Goal: Information Seeking & Learning: Learn about a topic

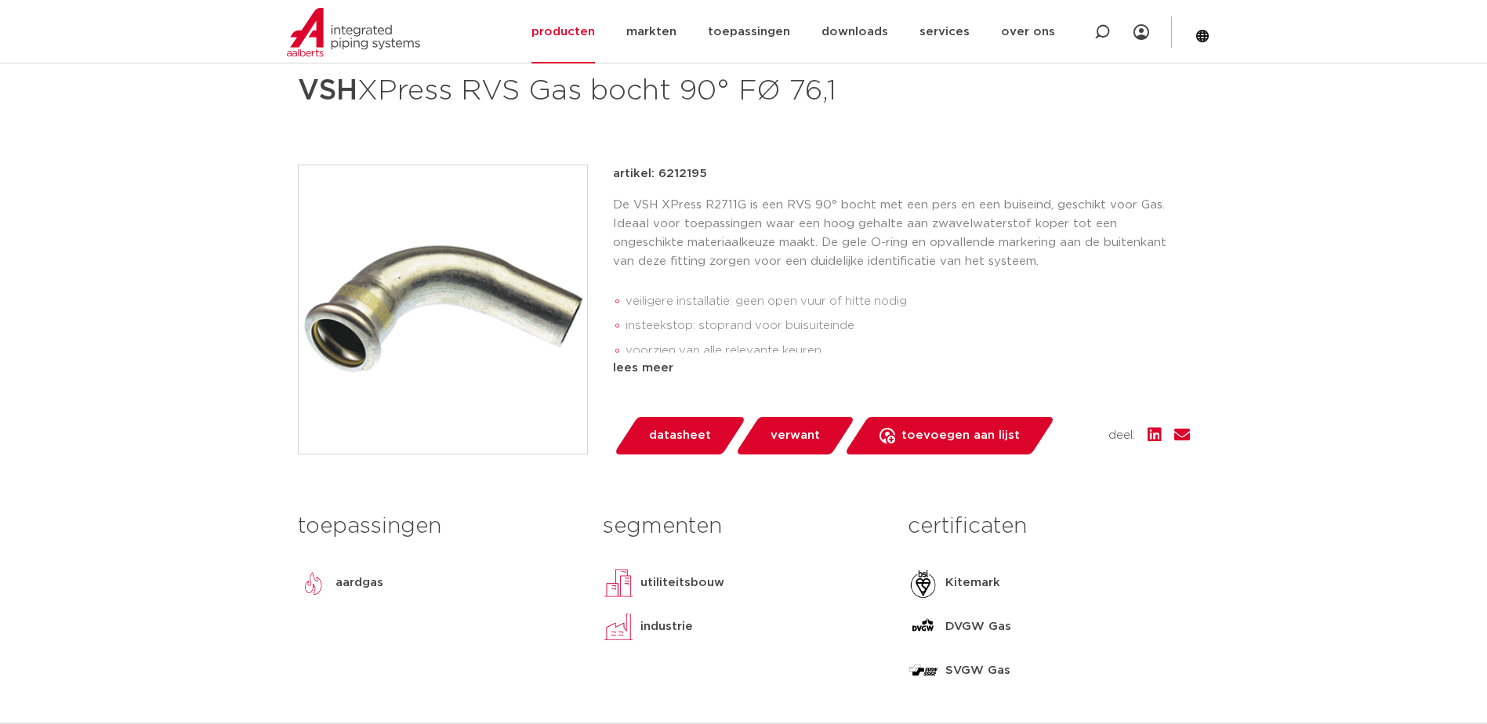
scroll to position [261, 0]
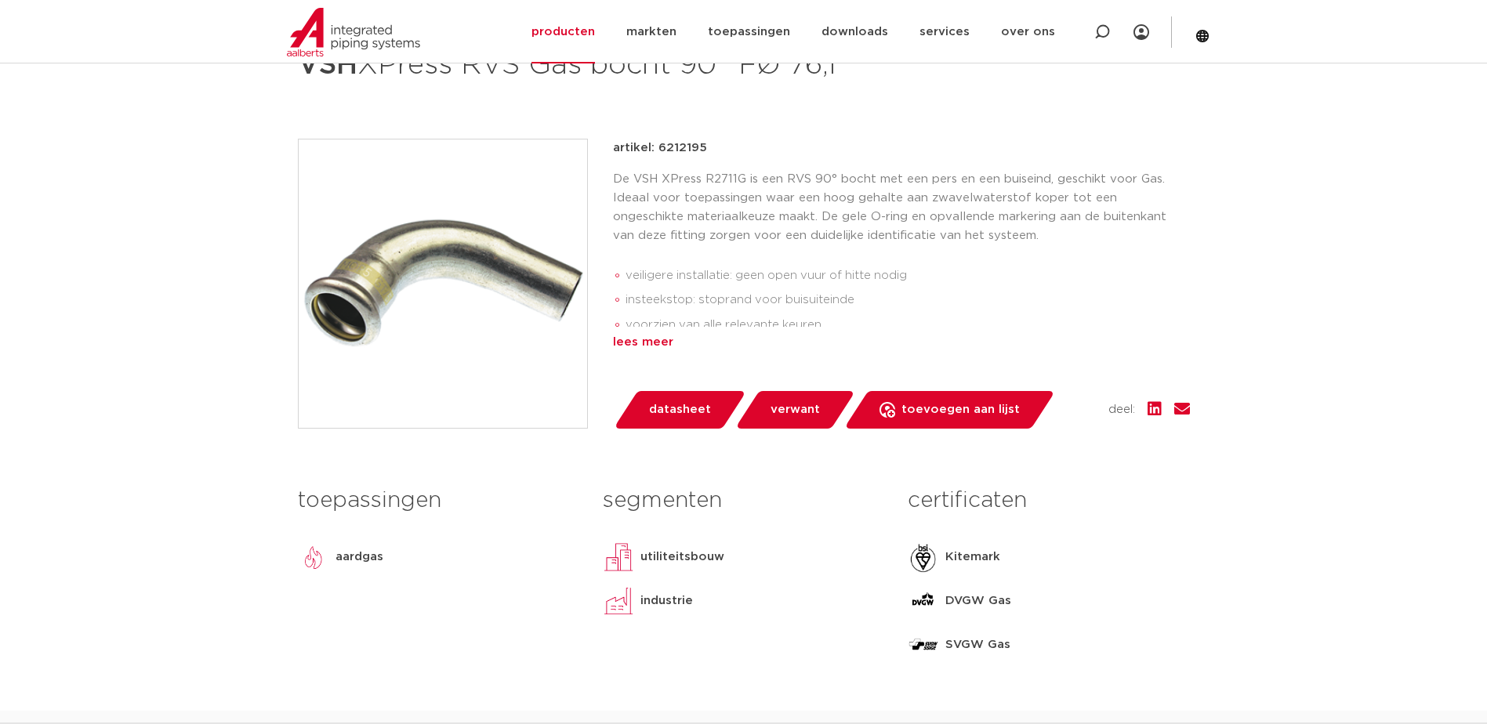
click at [646, 337] on div "lees meer" at bounding box center [901, 342] width 577 height 19
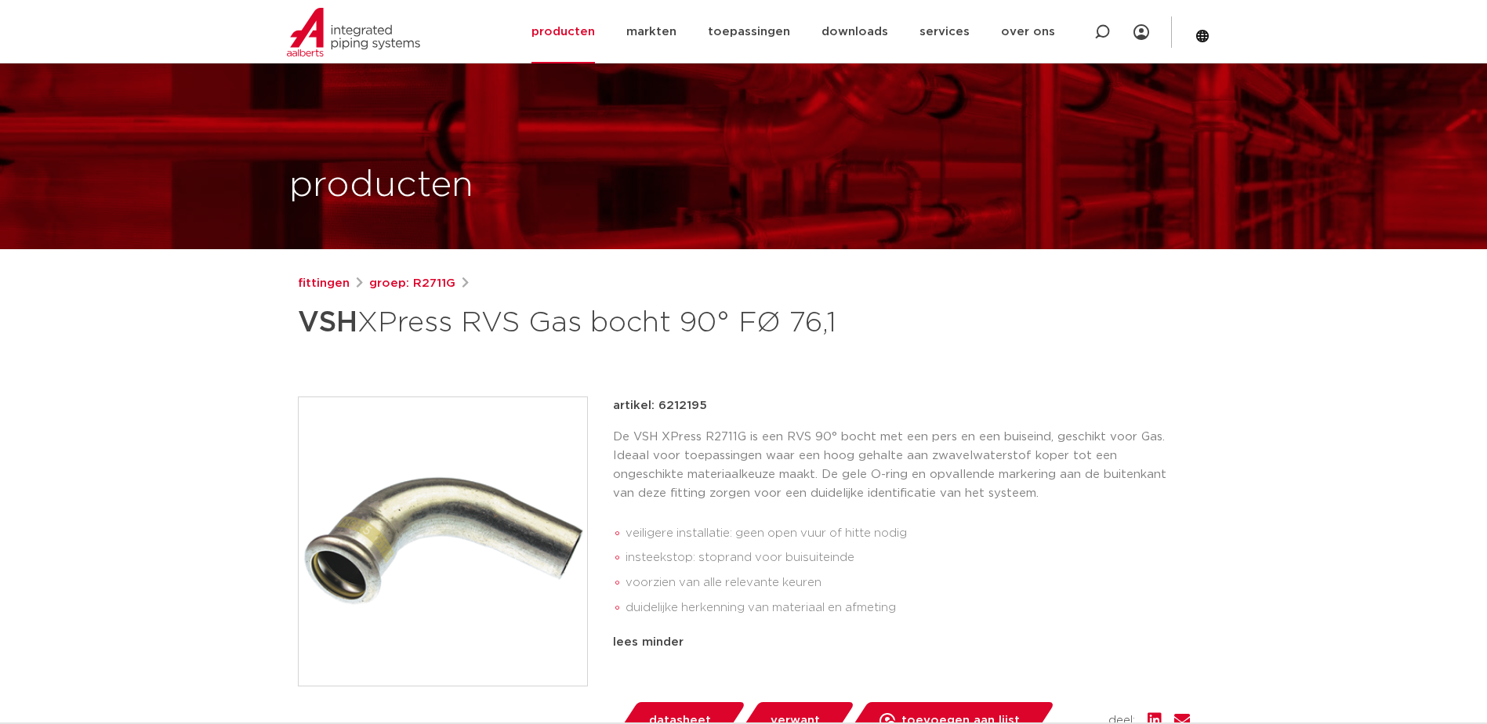
scroll to position [0, 0]
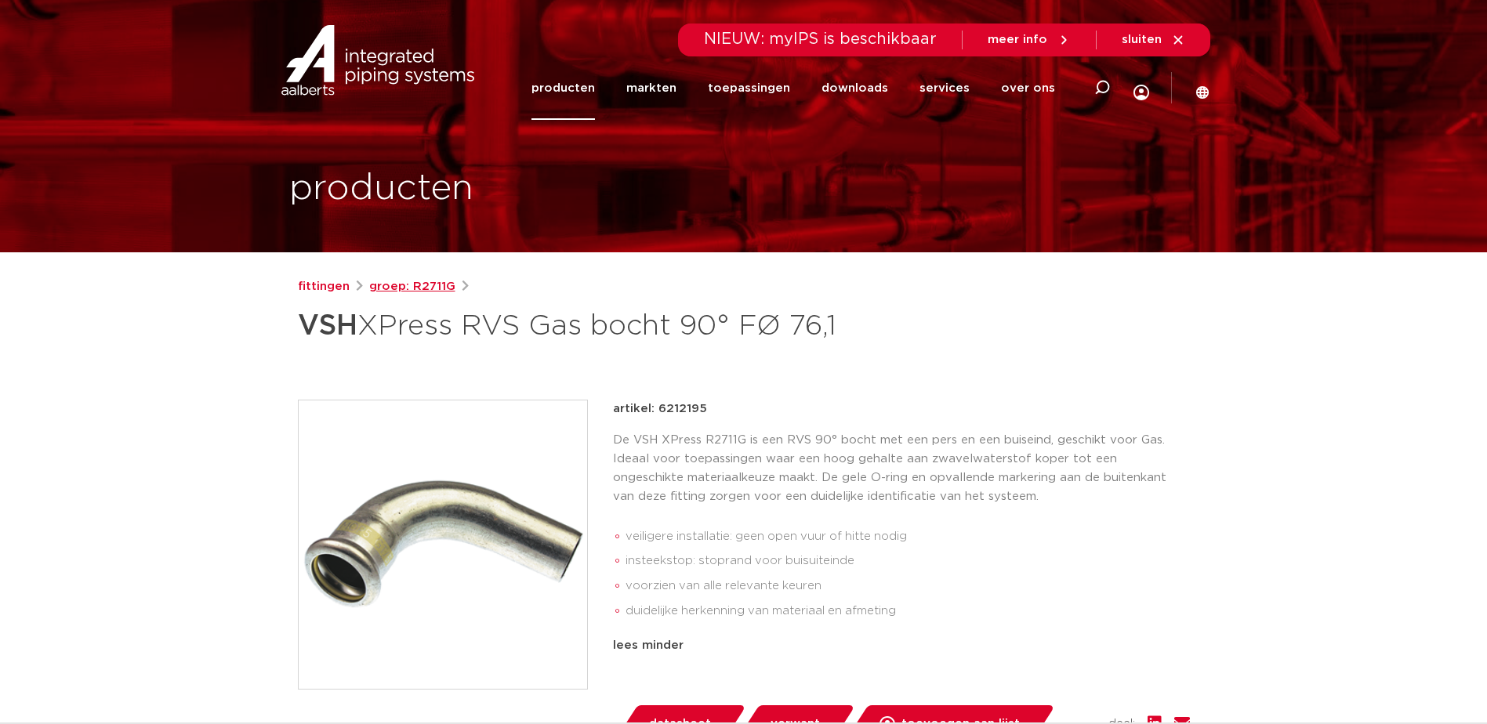
click at [435, 285] on link "groep: R2711G" at bounding box center [412, 287] width 86 height 19
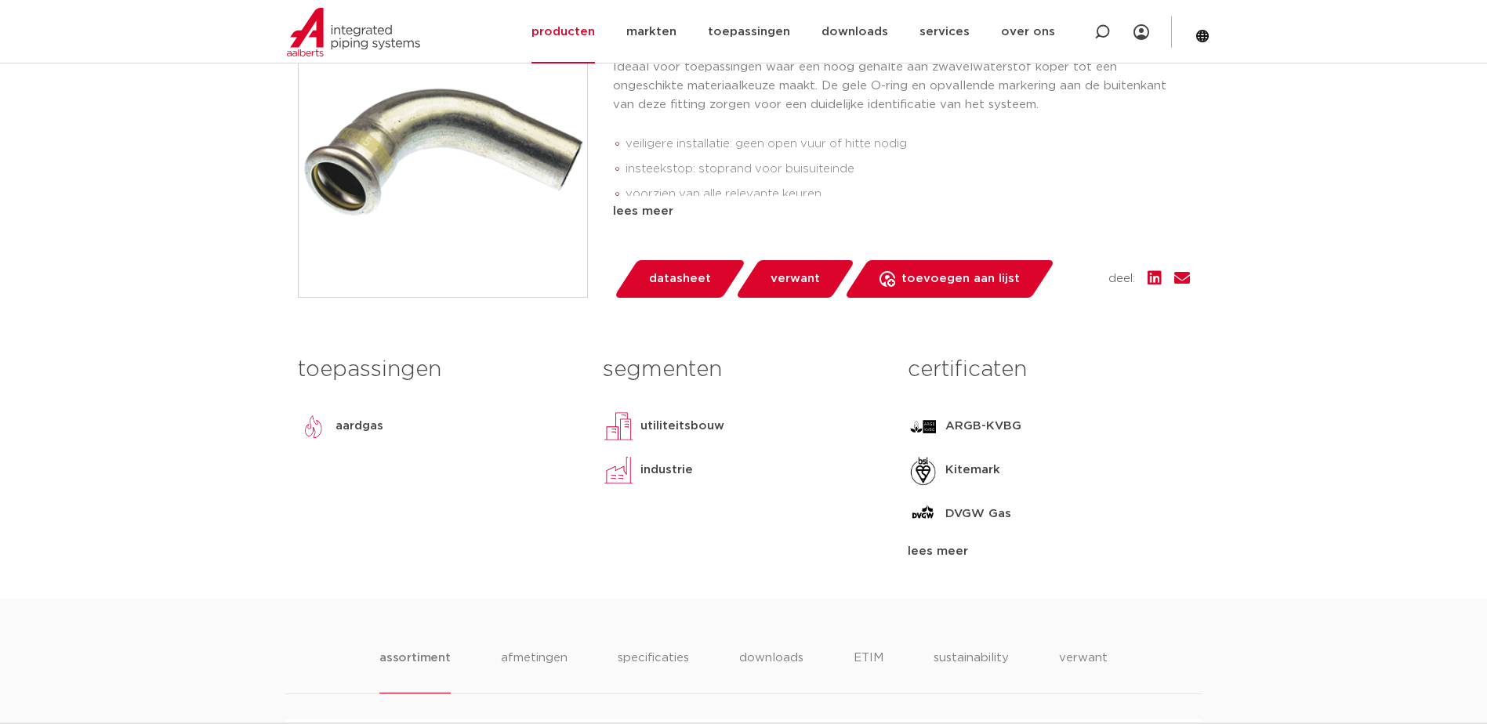
scroll to position [436, 0]
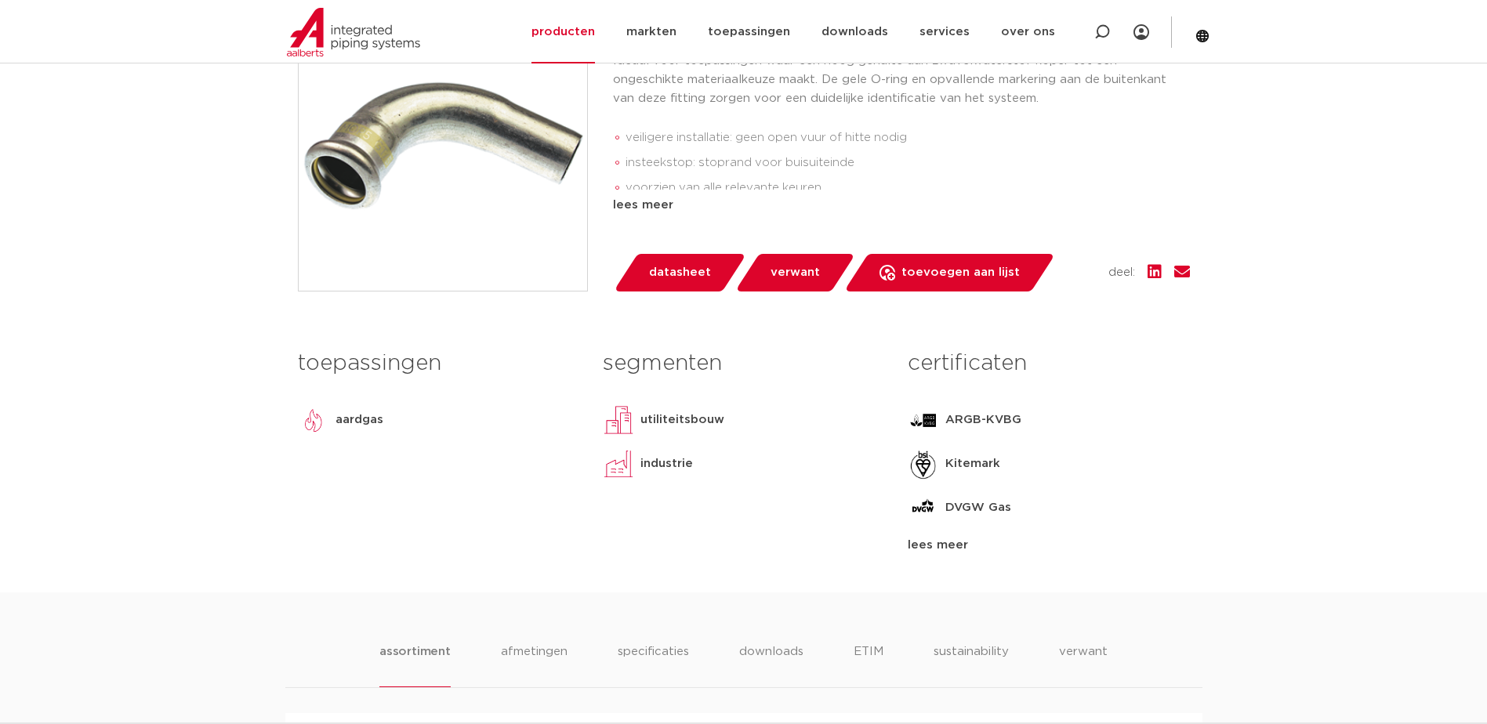
click at [938, 543] on div "lees meer" at bounding box center [1048, 545] width 281 height 19
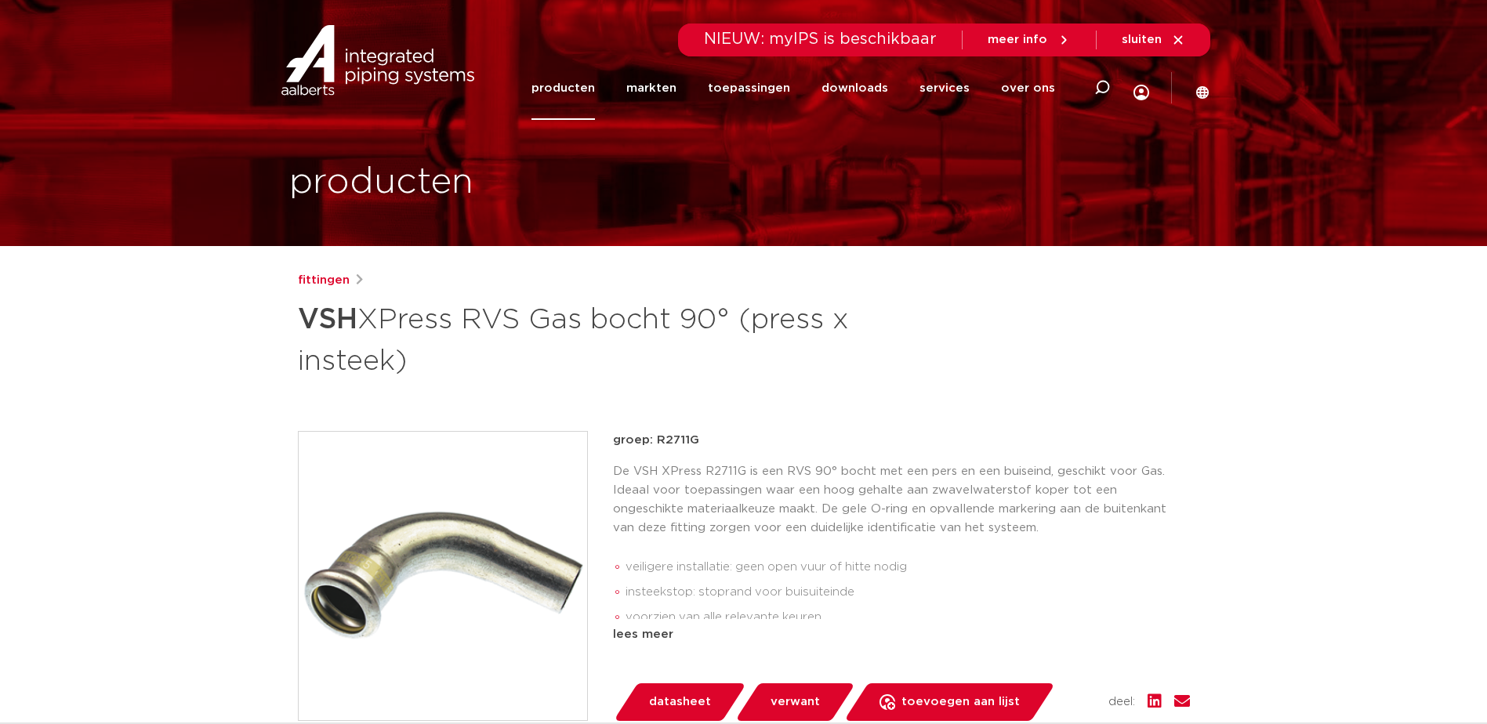
scroll to position [0, 0]
